Goal: Navigation & Orientation: Find specific page/section

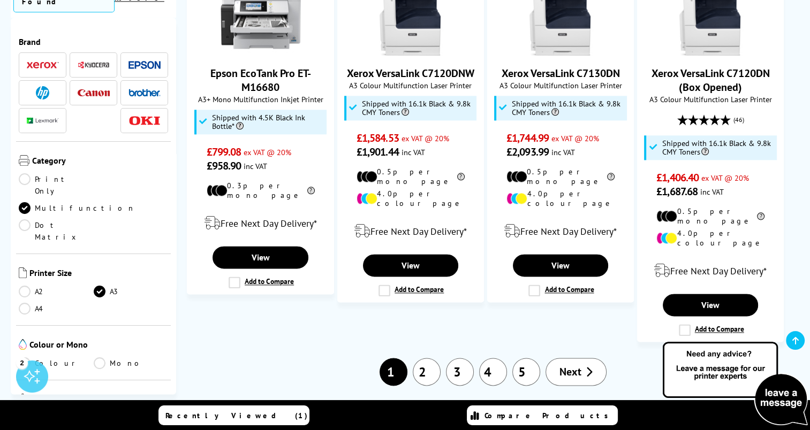
scroll to position [1377, 0]
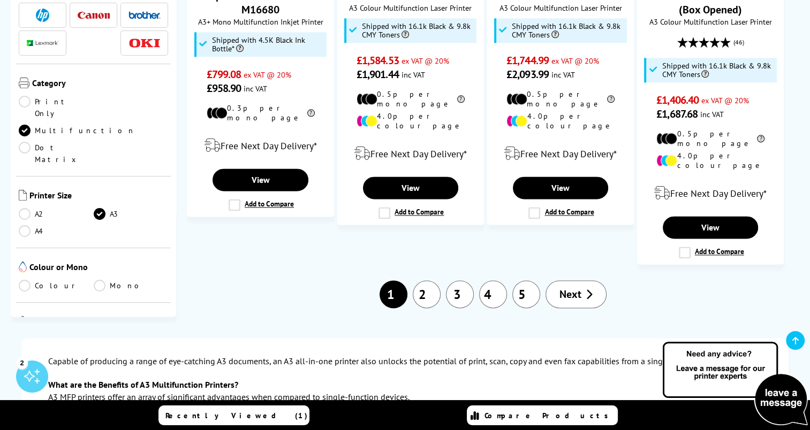
click at [570, 287] on span "Next" at bounding box center [570, 294] width 22 height 14
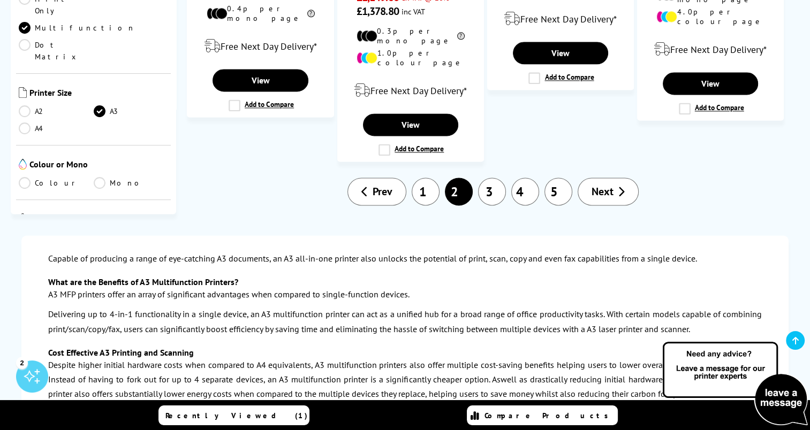
scroll to position [1448, 0]
